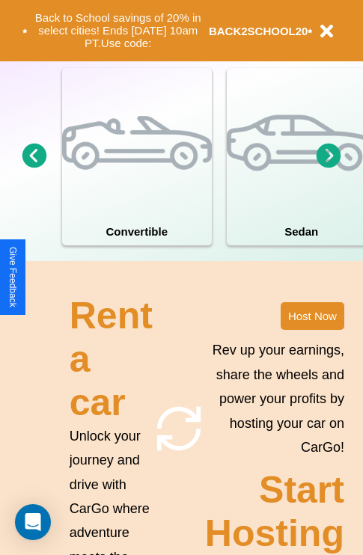
scroll to position [1165, 0]
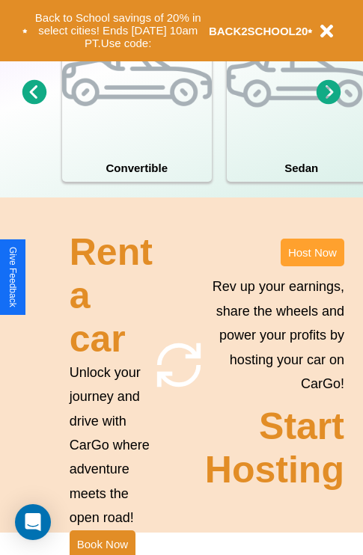
click at [312, 266] on button "Host Now" at bounding box center [312, 253] width 64 height 28
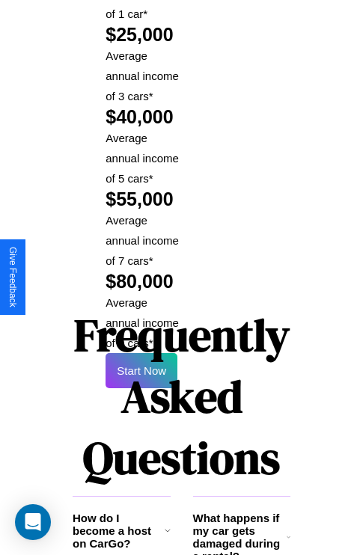
scroll to position [2435, 0]
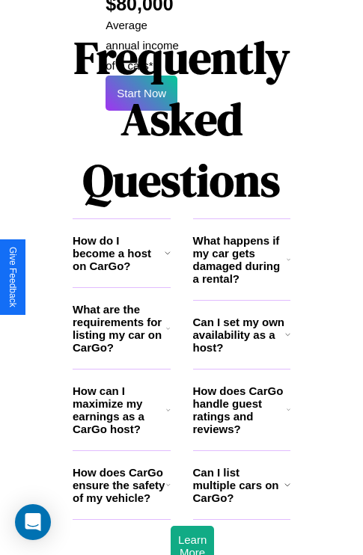
click at [288, 254] on icon at bounding box center [288, 260] width 4 height 12
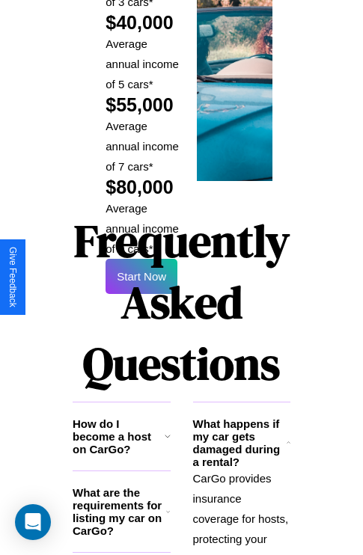
scroll to position [2201, 0]
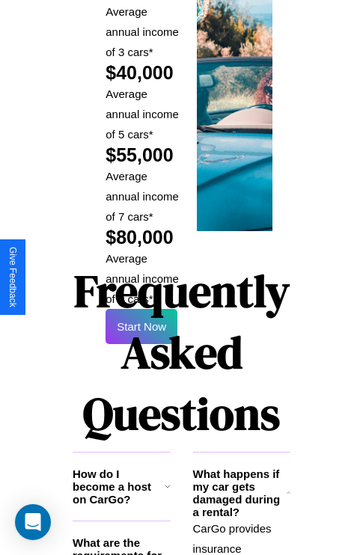
click at [141, 277] on h1 "Frequently Asked Questions" at bounding box center [182, 352] width 218 height 199
